Goal: Obtain resource: Download file/media

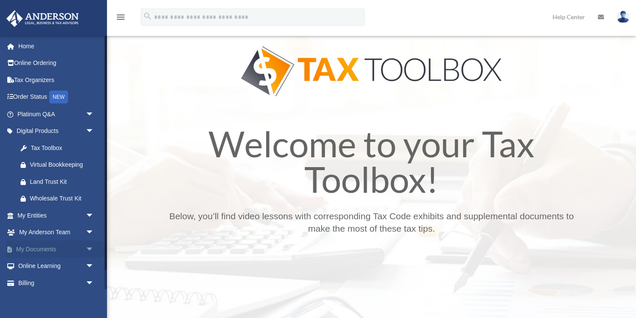
click at [90, 250] on span "arrow_drop_down" at bounding box center [94, 250] width 17 height 18
click at [40, 267] on link "Box" at bounding box center [59, 266] width 95 height 17
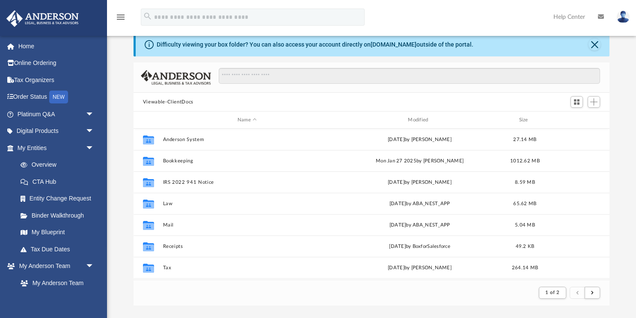
scroll to position [168, 476]
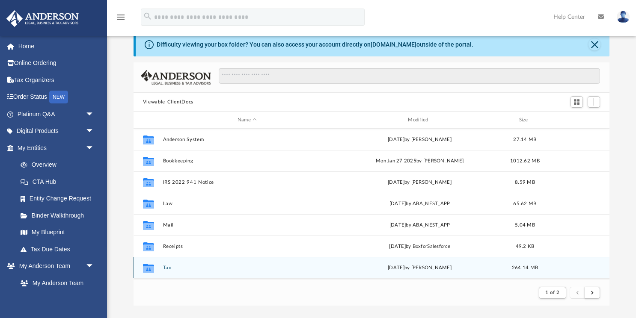
click at [166, 264] on div "Collaborated Folder Tax [DATE] by [PERSON_NAME] 264.14 MB" at bounding box center [372, 267] width 476 height 21
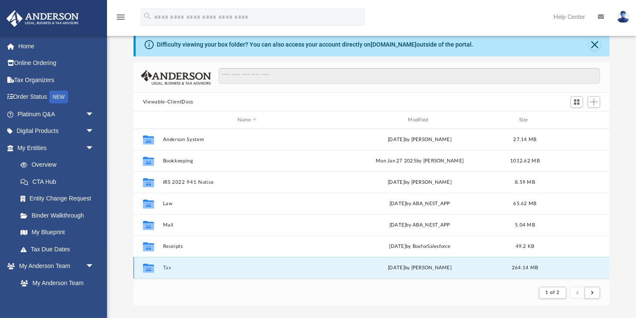
click at [163, 269] on button "Tax" at bounding box center [247, 268] width 169 height 6
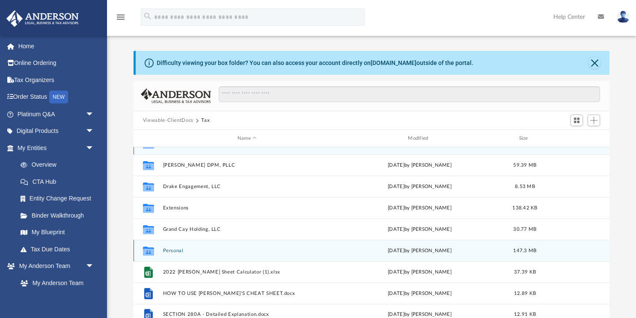
scroll to position [15, 0]
click at [176, 249] on button "Personal" at bounding box center [247, 250] width 169 height 6
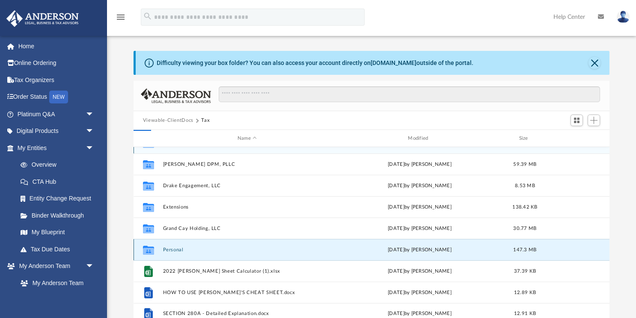
scroll to position [0, 0]
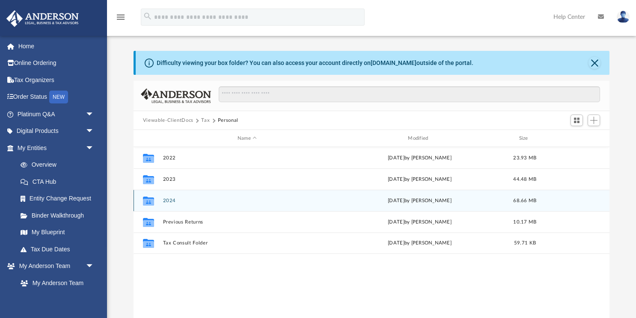
click at [177, 202] on button "2024" at bounding box center [247, 201] width 169 height 6
